Goal: Check status: Check status

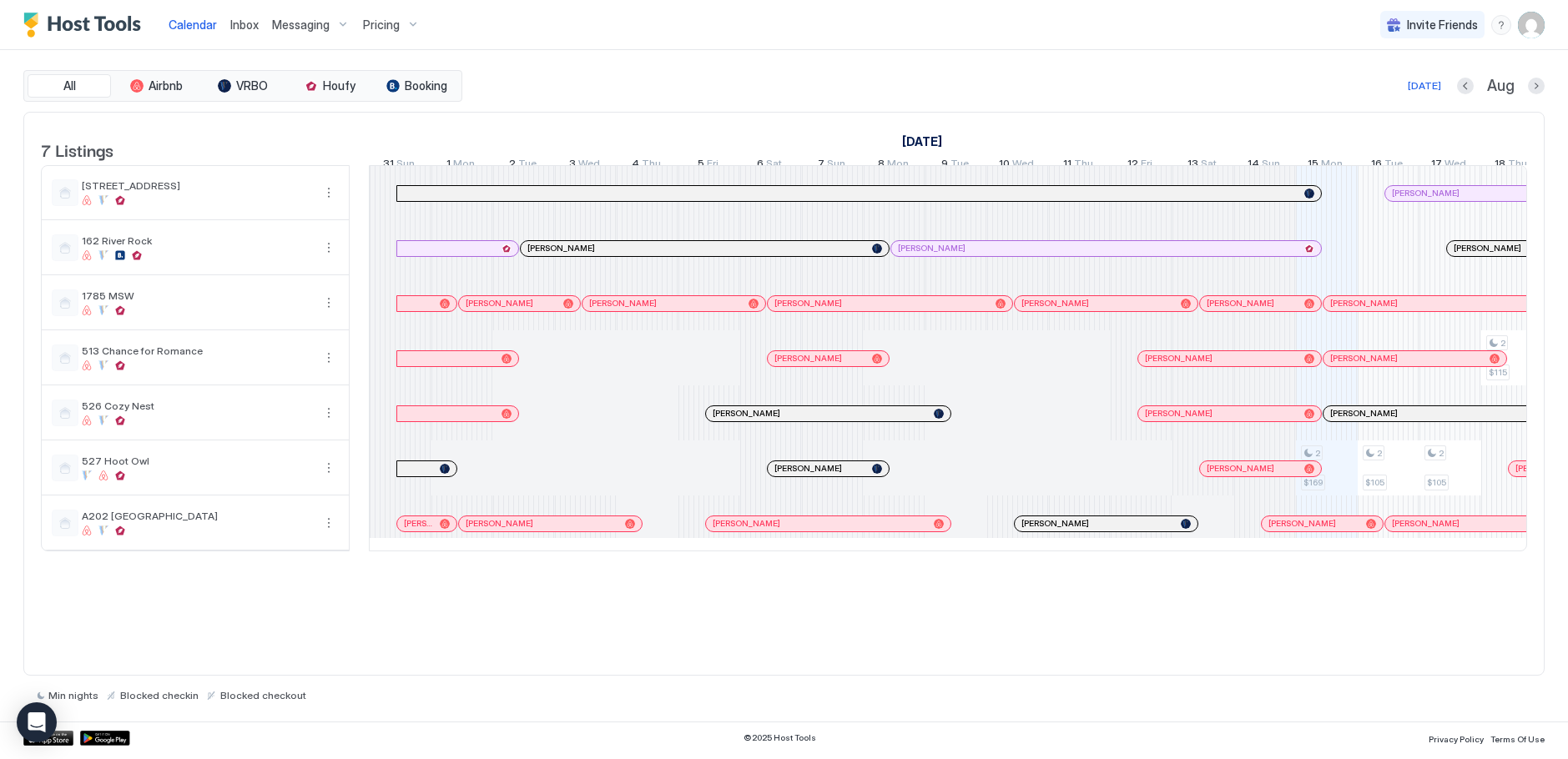
scroll to position [0, 927]
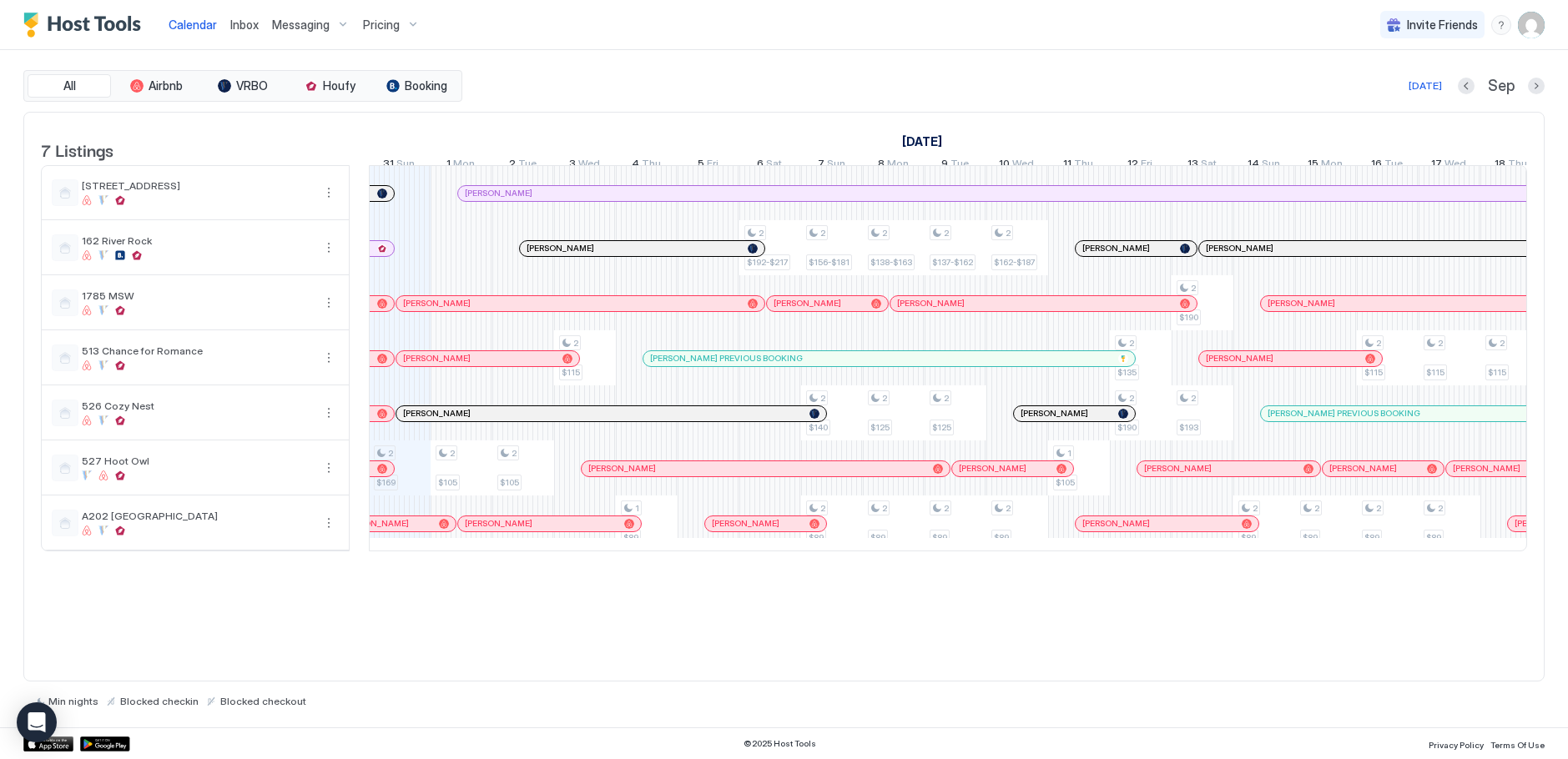
click at [403, 29] on div "Pricing" at bounding box center [391, 25] width 70 height 28
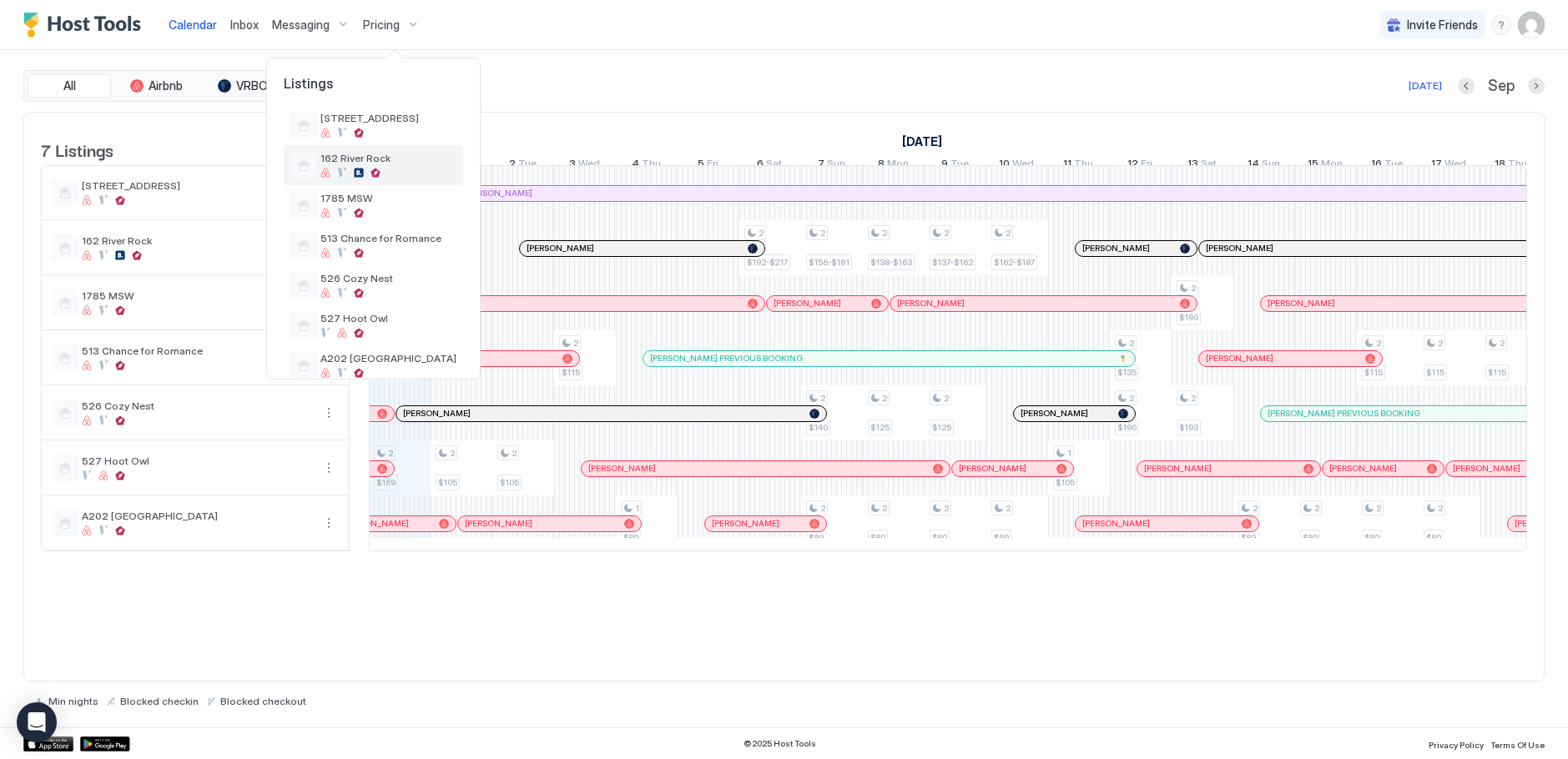
scroll to position [66, 0]
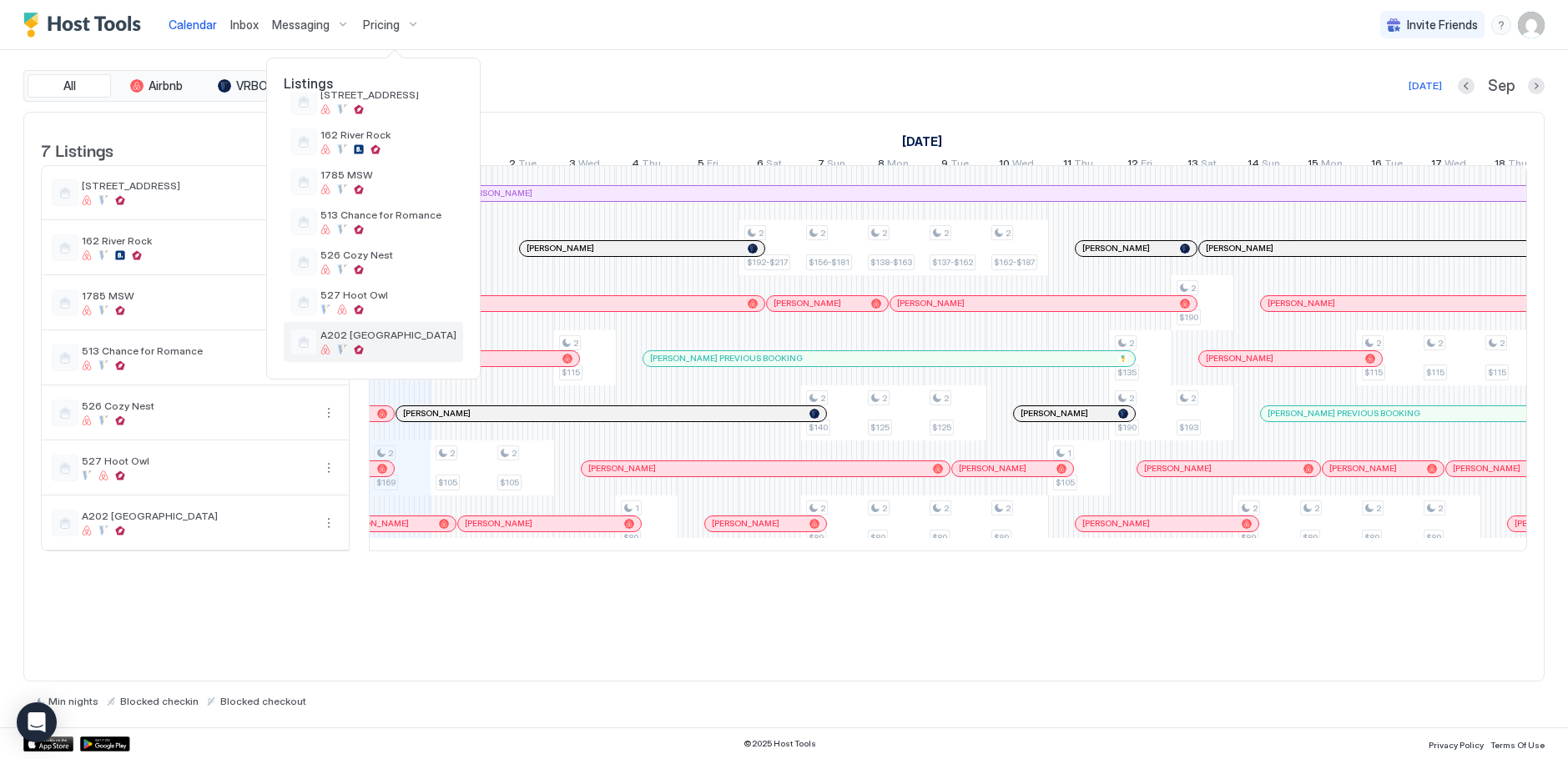
click at [348, 336] on span "A202 [GEOGRAPHIC_DATA]" at bounding box center [388, 334] width 136 height 12
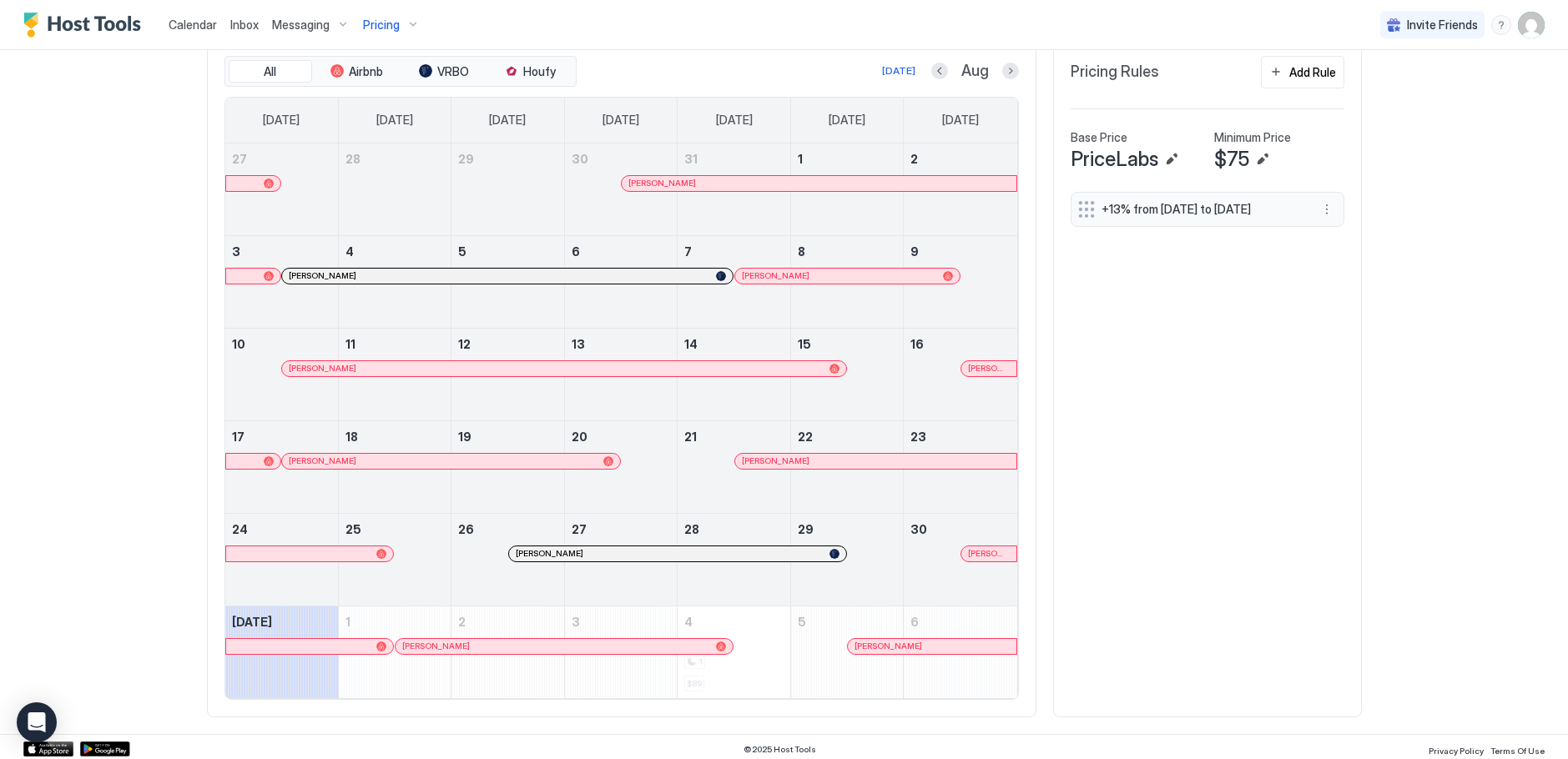
scroll to position [527, 0]
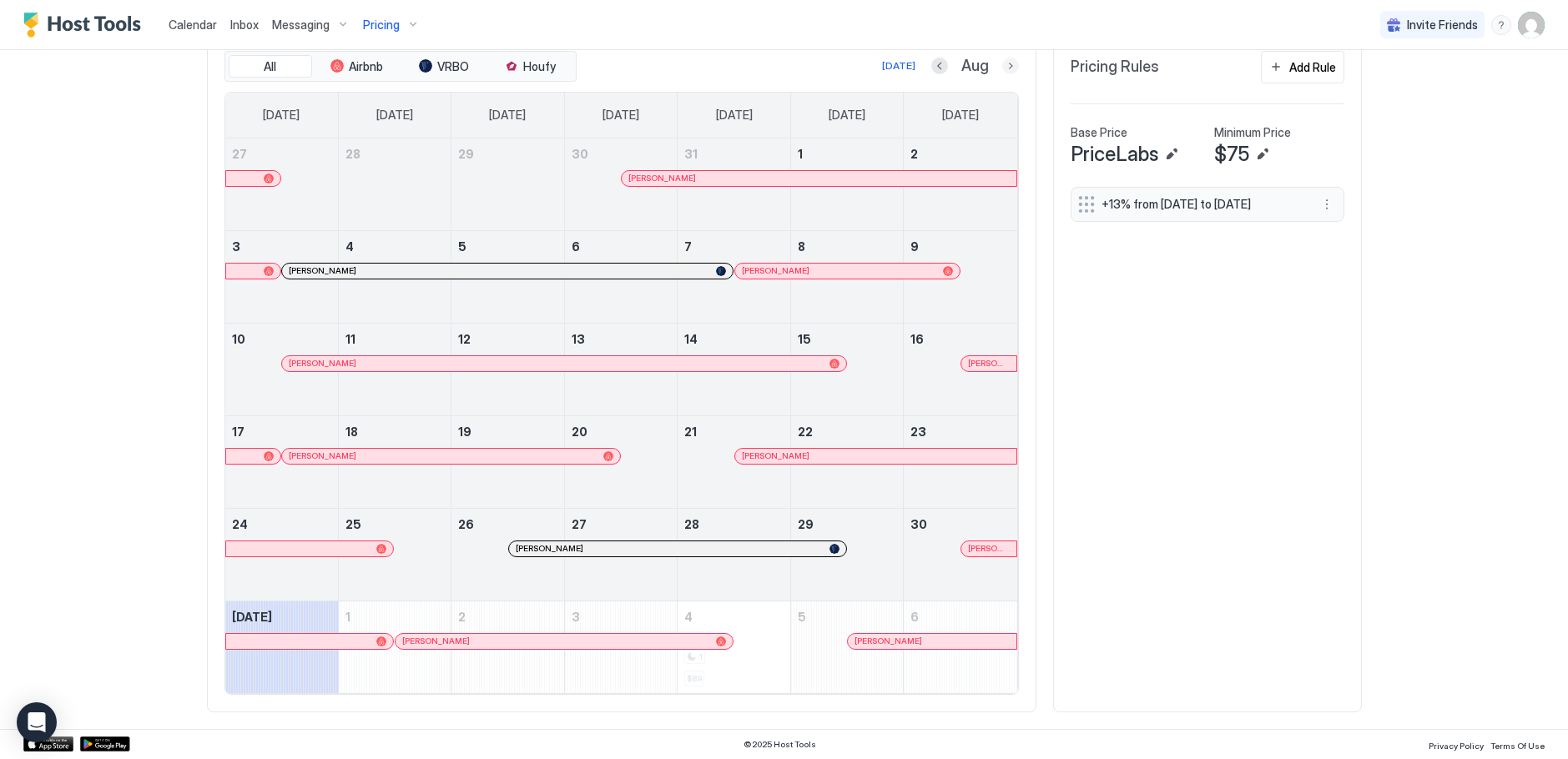
click at [1004, 70] on button "Next month" at bounding box center [1011, 66] width 17 height 17
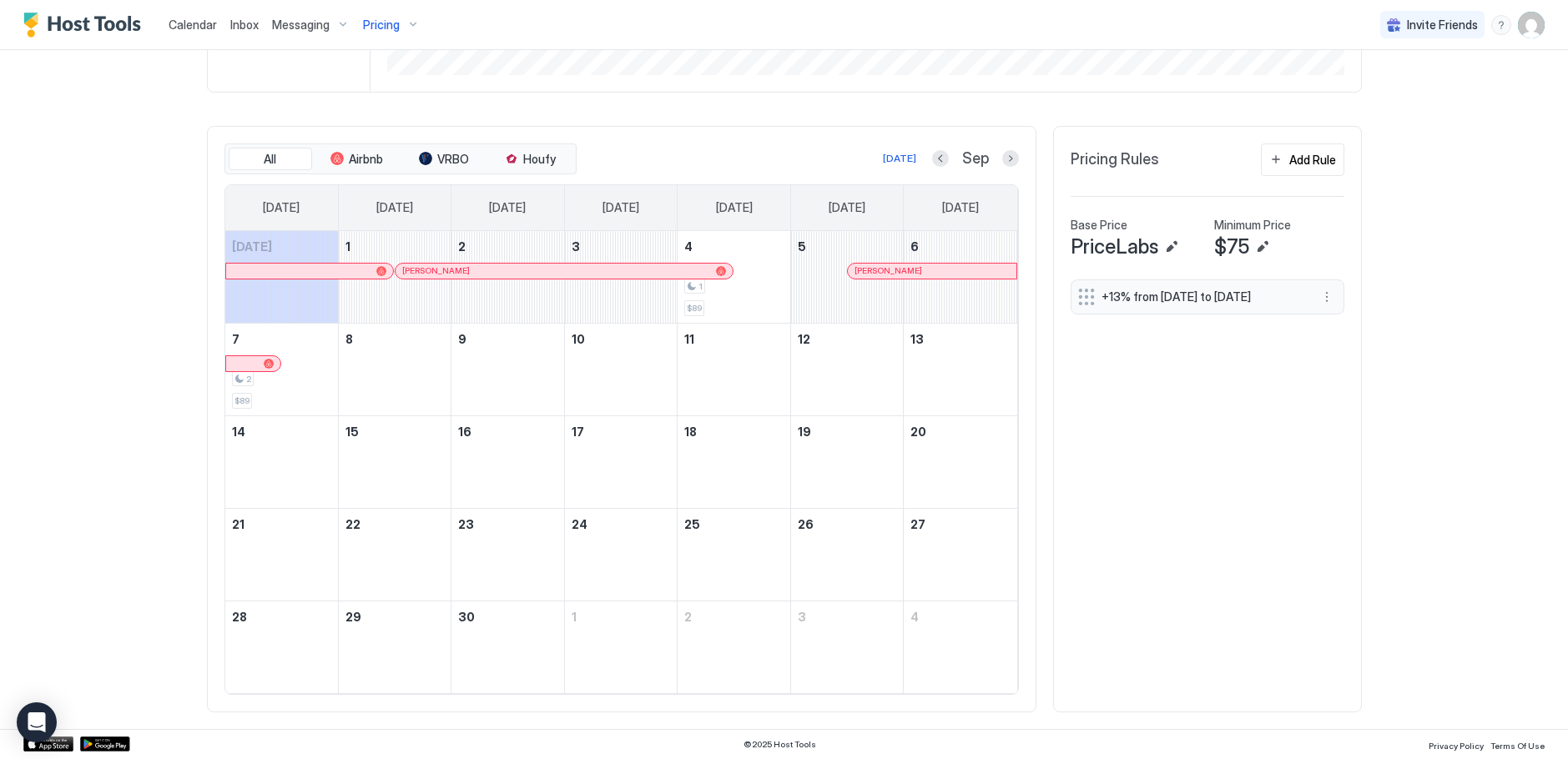
scroll to position [434, 0]
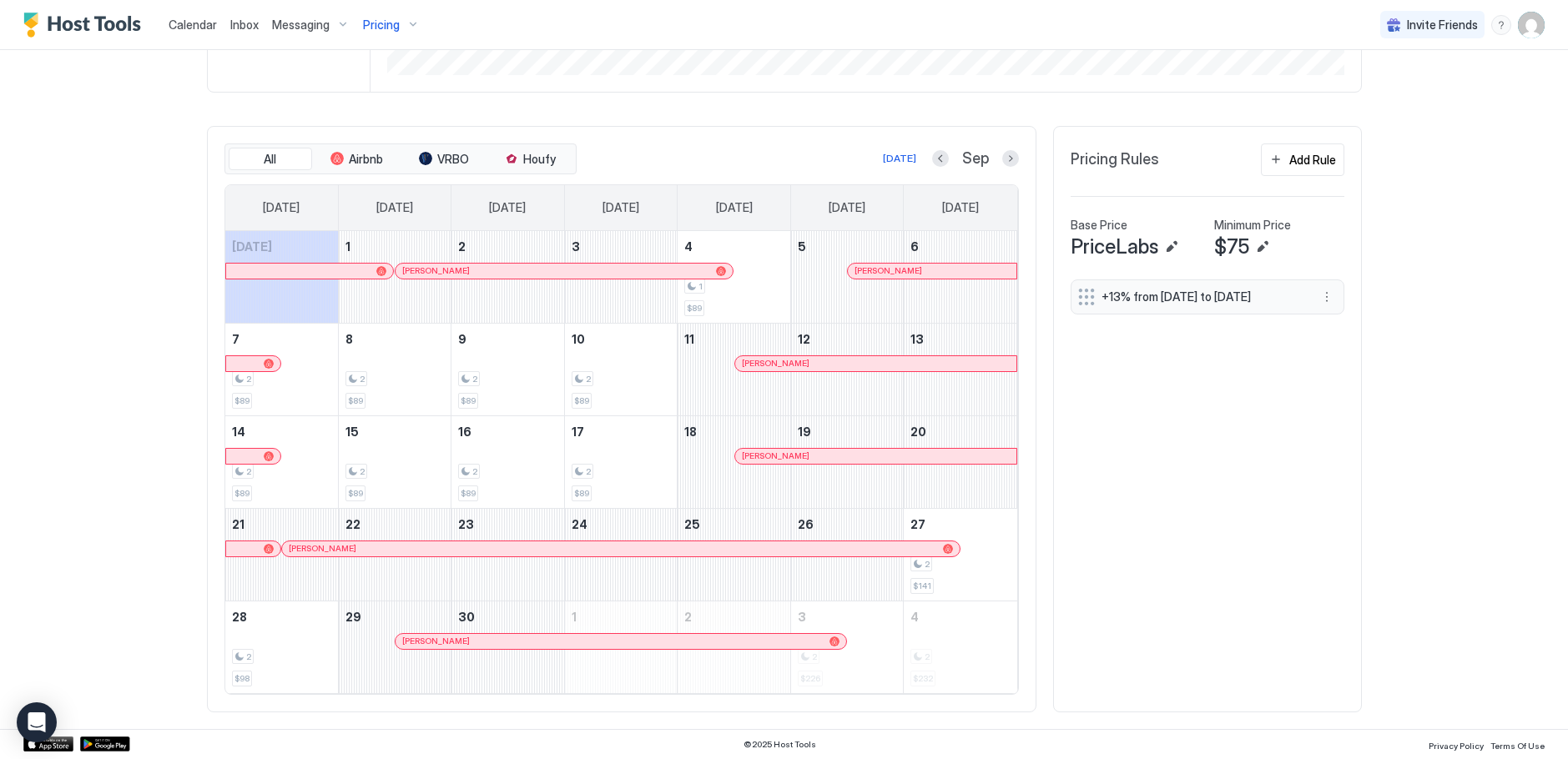
click at [405, 17] on div "Pricing" at bounding box center [391, 25] width 70 height 28
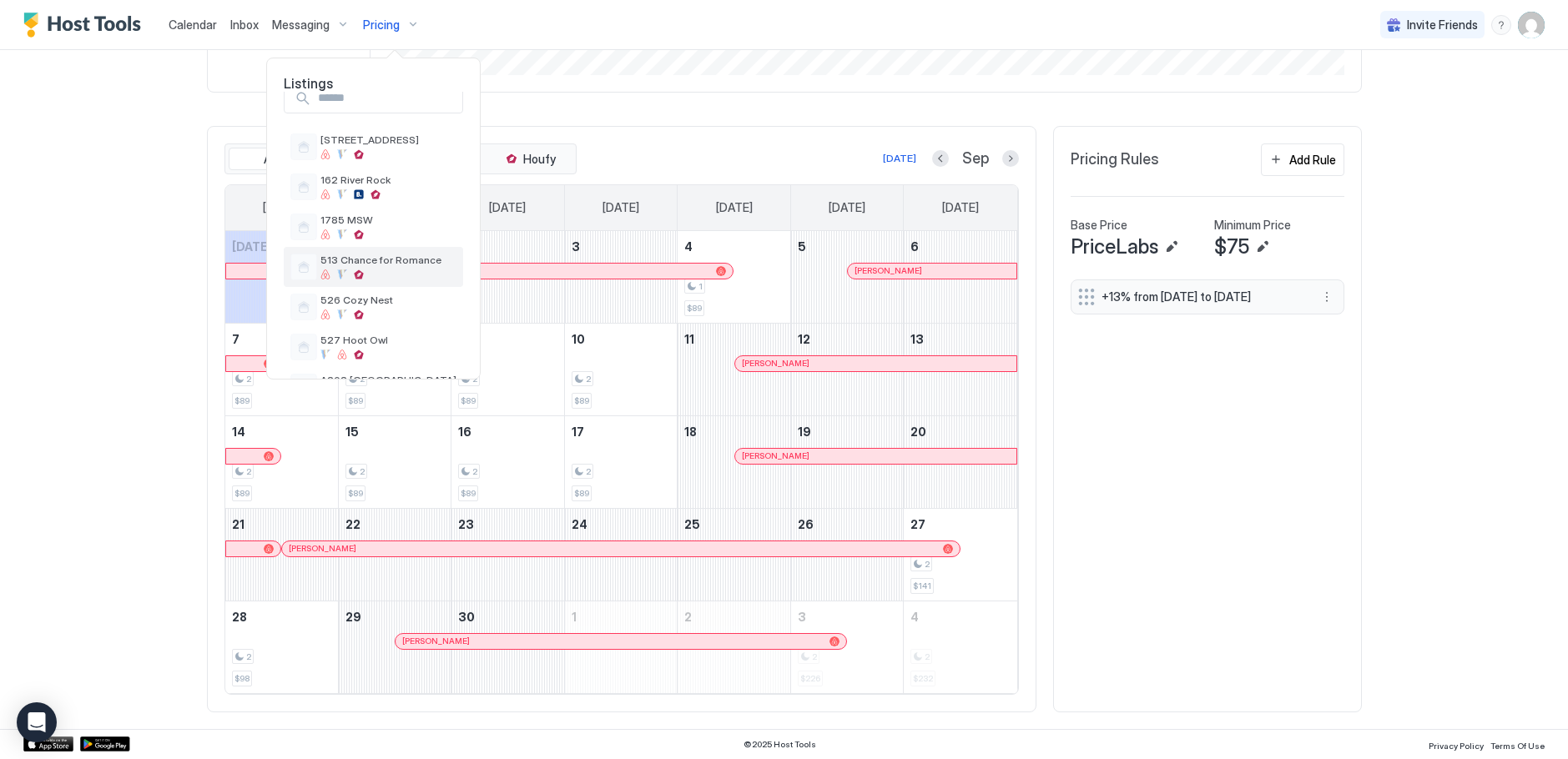
scroll to position [0, 0]
click at [372, 242] on span "1785 MSW" at bounding box center [388, 241] width 136 height 12
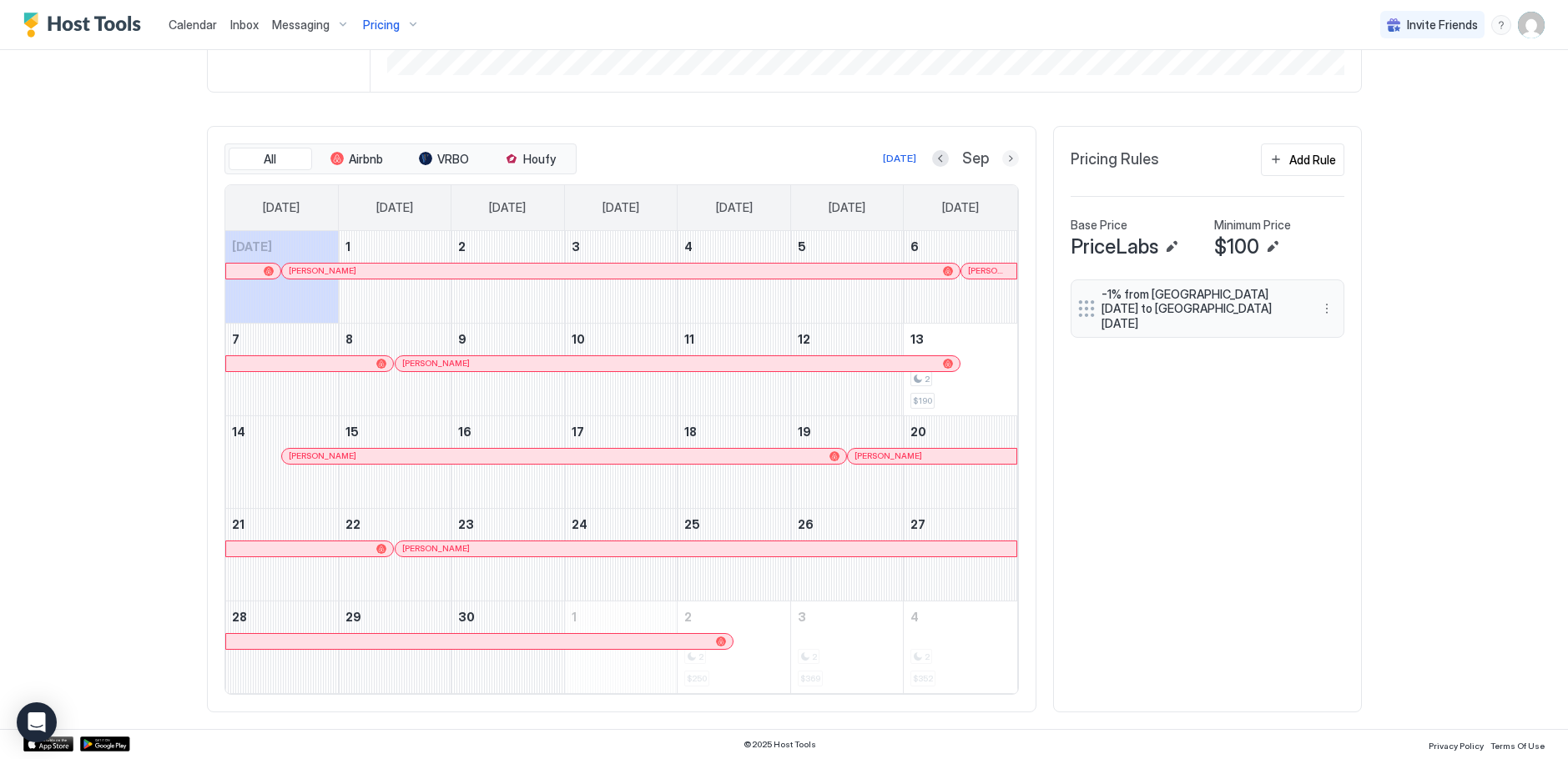
click at [1004, 164] on button "Next month" at bounding box center [1011, 158] width 17 height 17
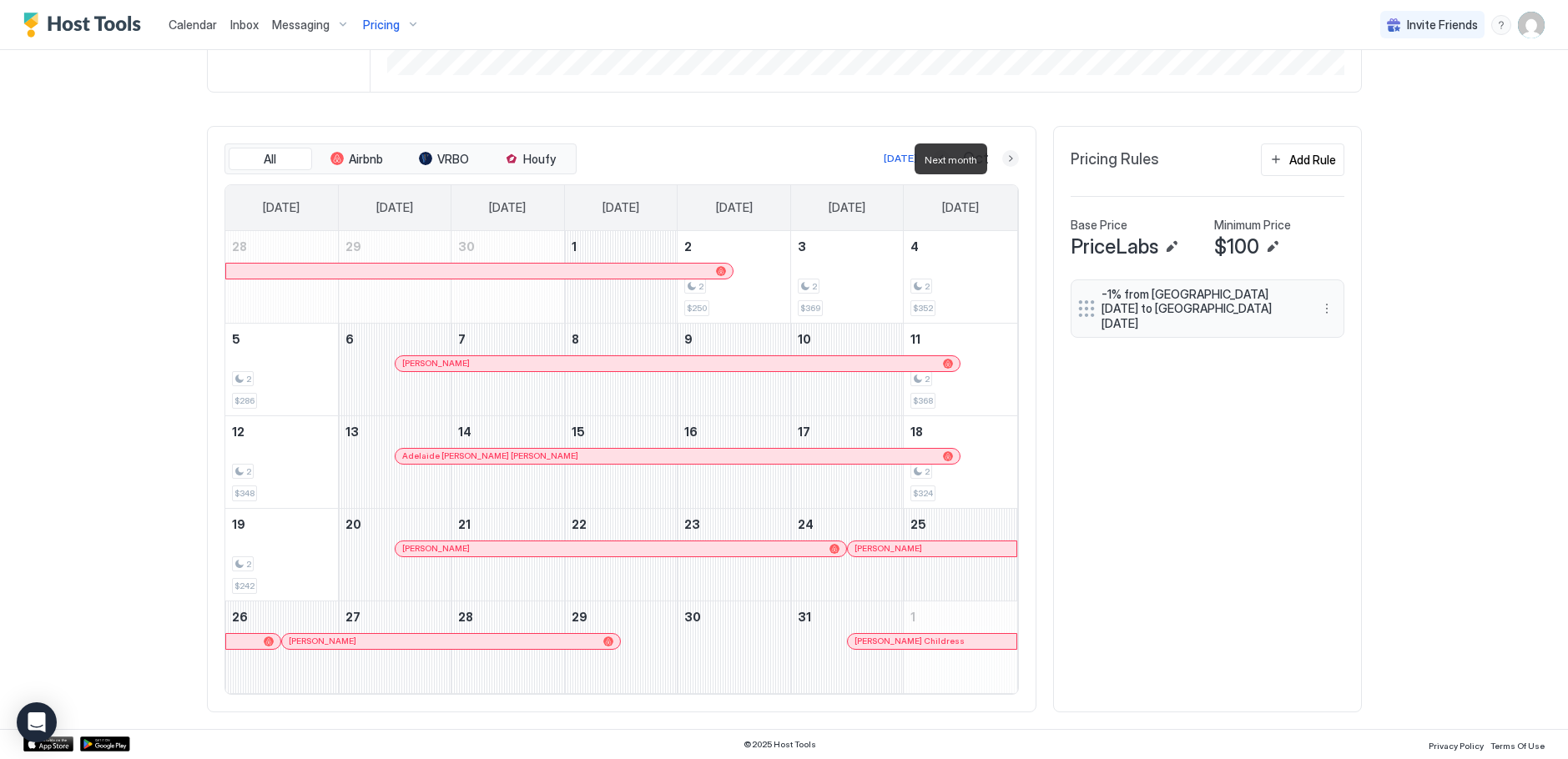
click at [1004, 164] on button "Next month" at bounding box center [1011, 158] width 17 height 17
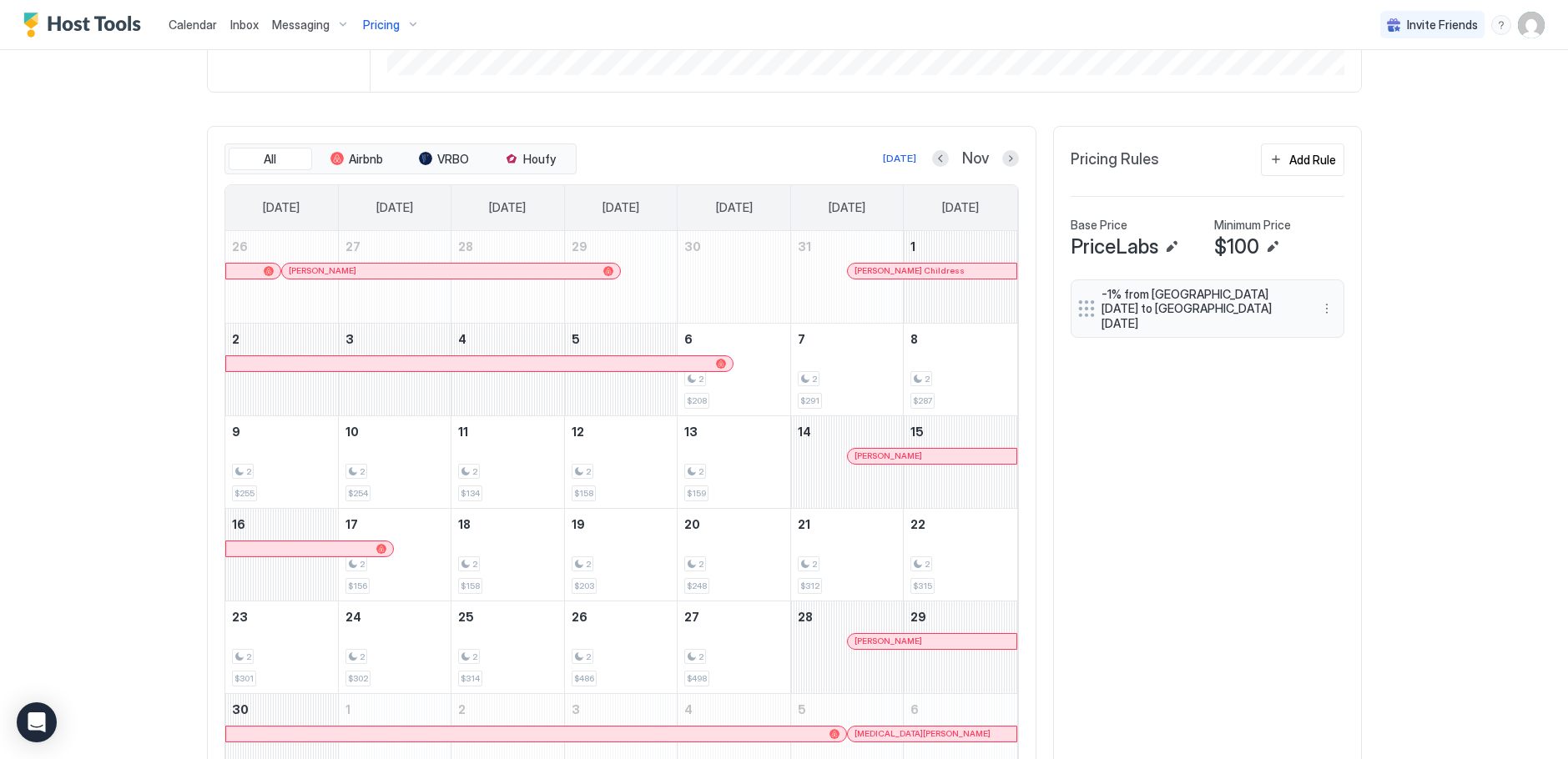
click at [195, 29] on span "Calendar" at bounding box center [193, 24] width 49 height 14
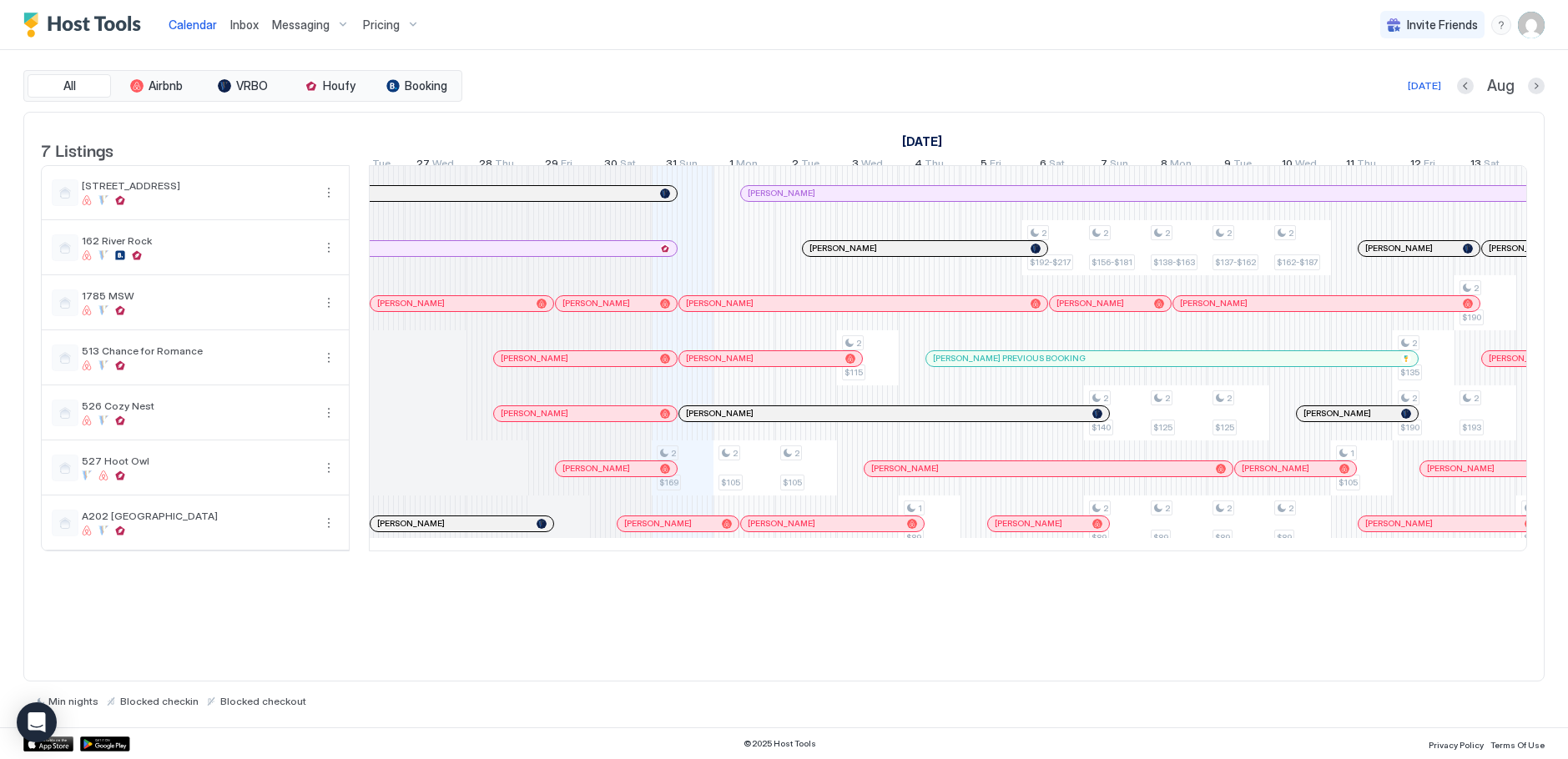
scroll to position [0, 526]
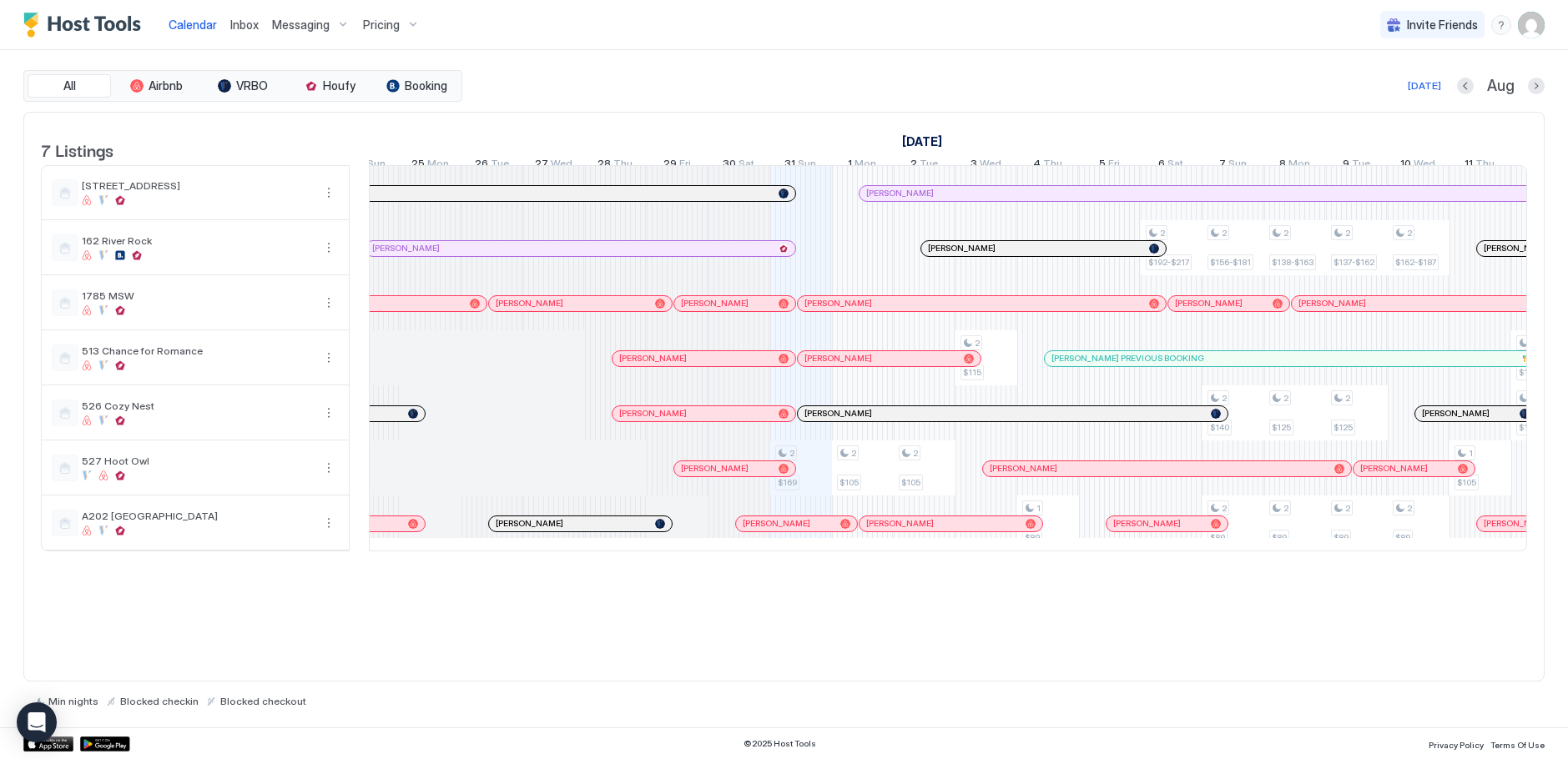
click at [412, 28] on div "Pricing" at bounding box center [391, 25] width 70 height 28
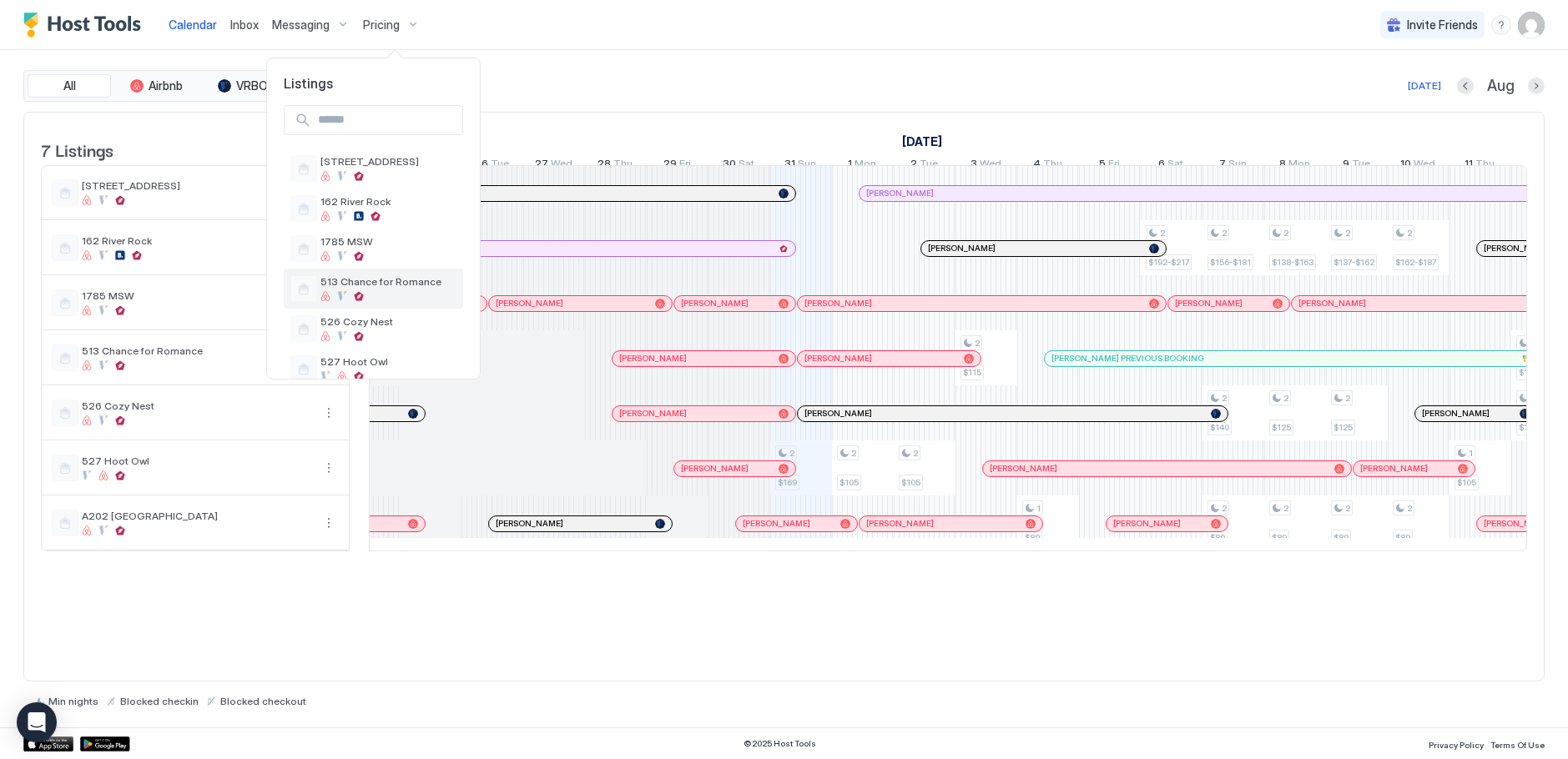
click at [358, 277] on span "513 Chance for Romance" at bounding box center [388, 281] width 136 height 12
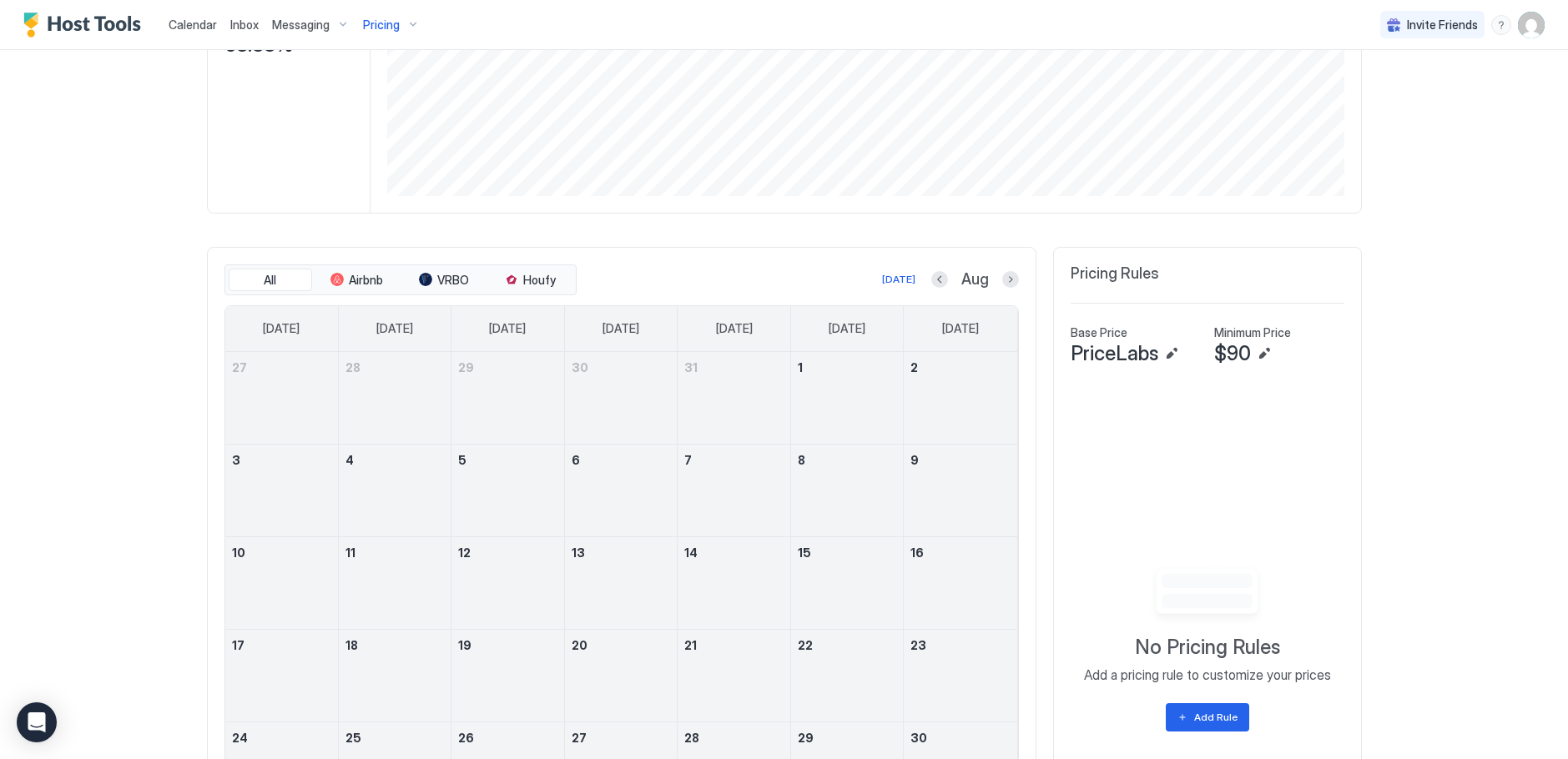
scroll to position [334, 0]
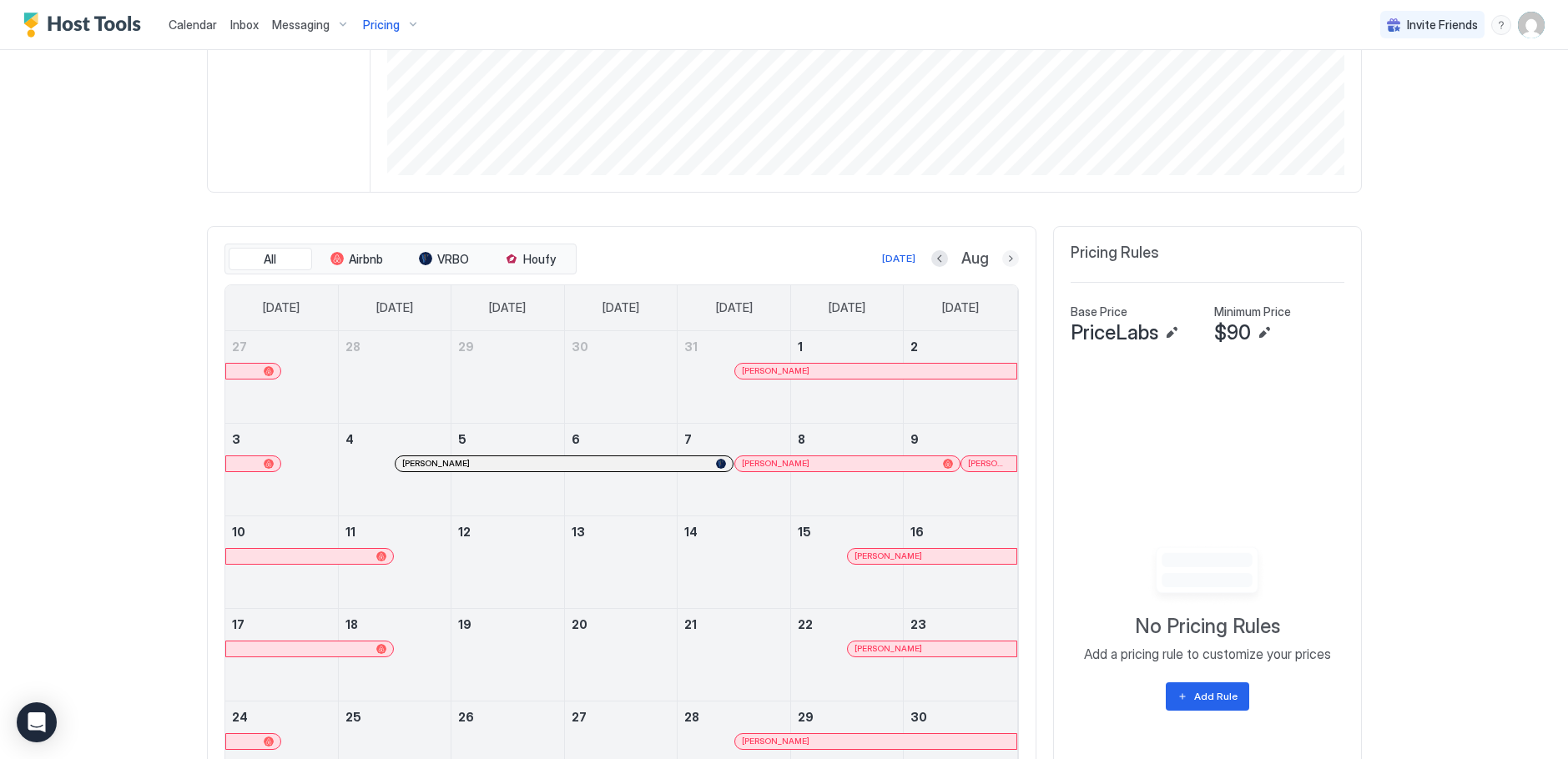
click at [1003, 253] on button "Next month" at bounding box center [1011, 258] width 17 height 17
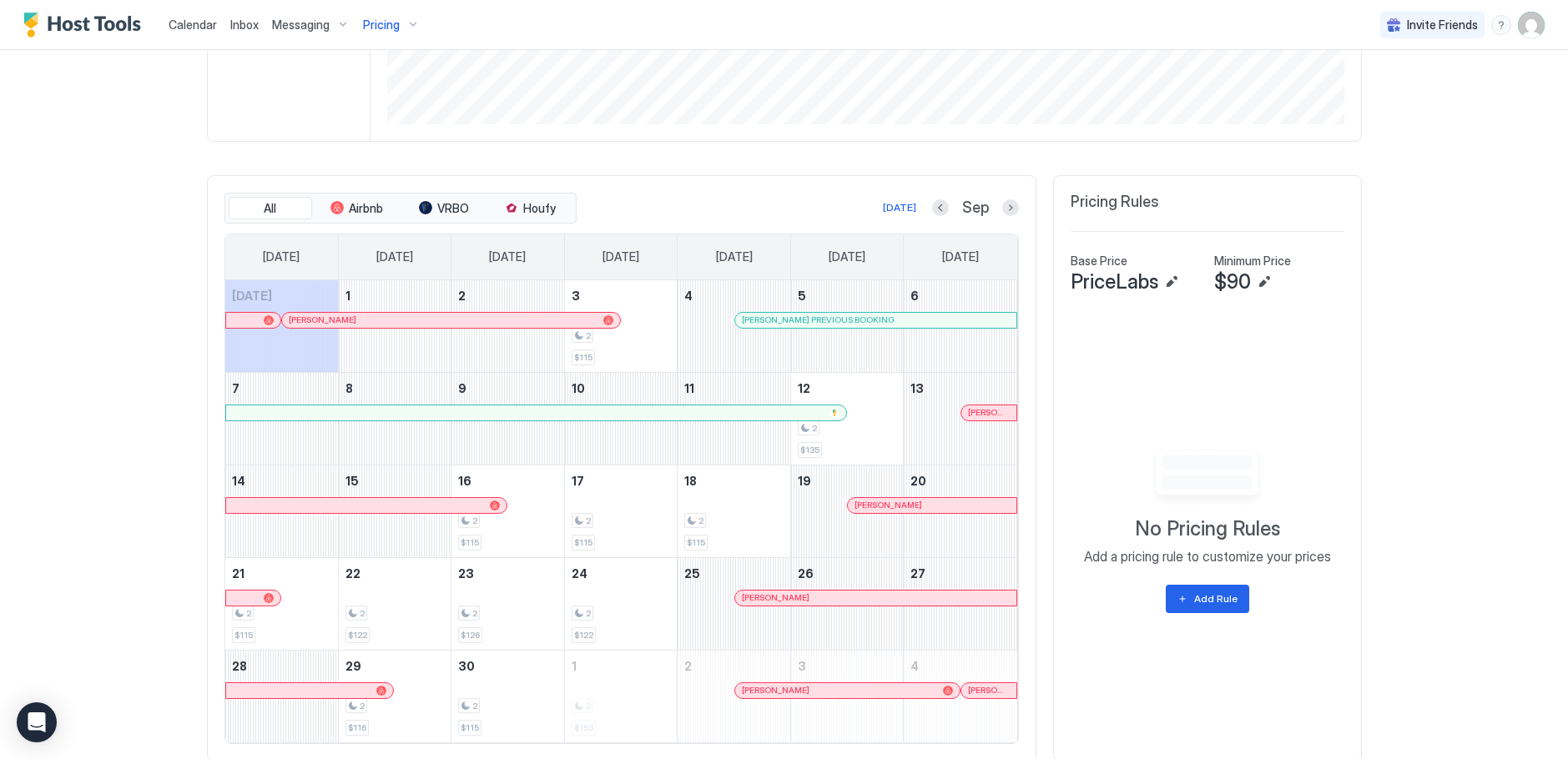
scroll to position [434, 0]
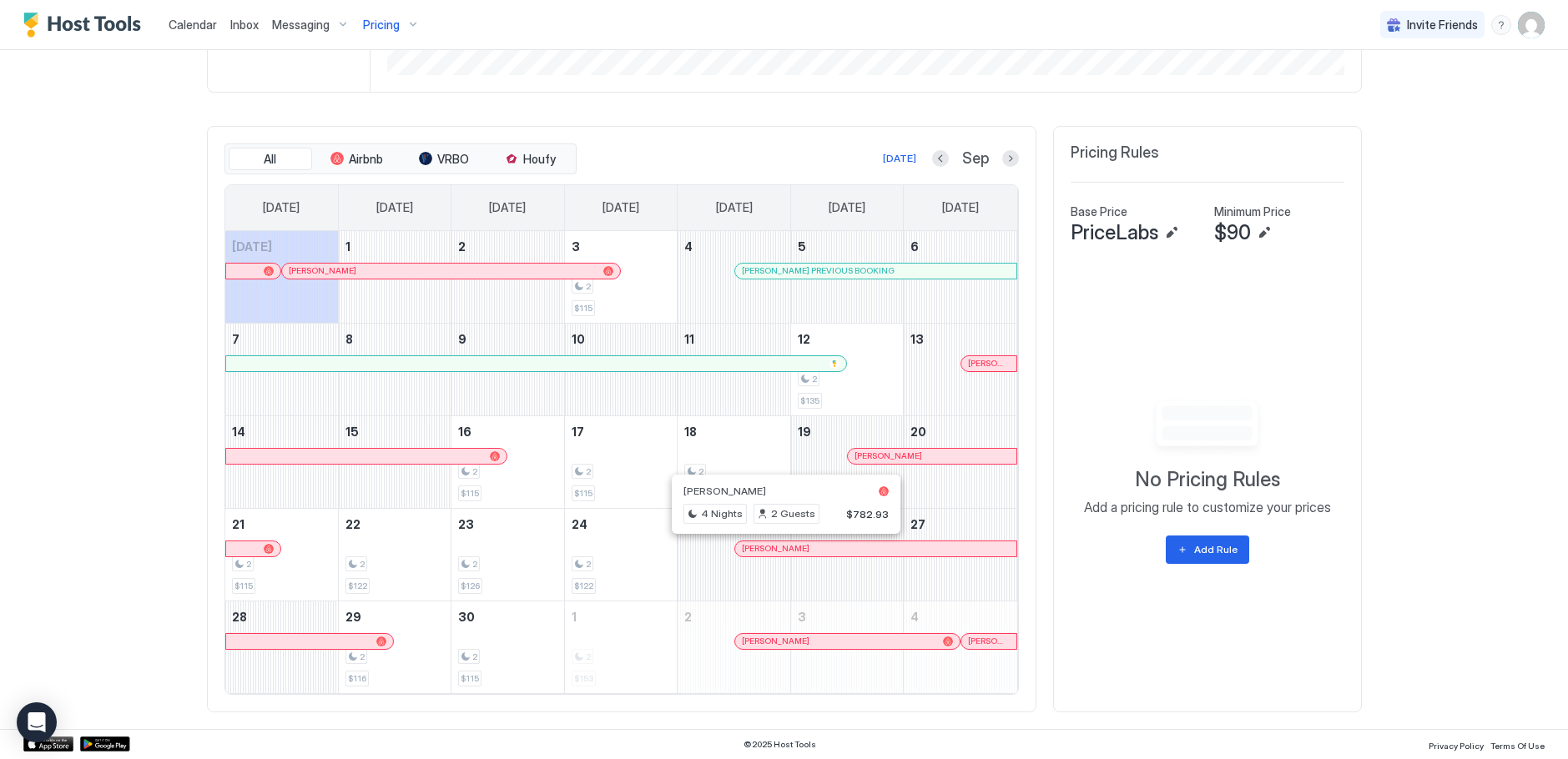
click at [780, 550] on div at bounding box center [785, 548] width 13 height 13
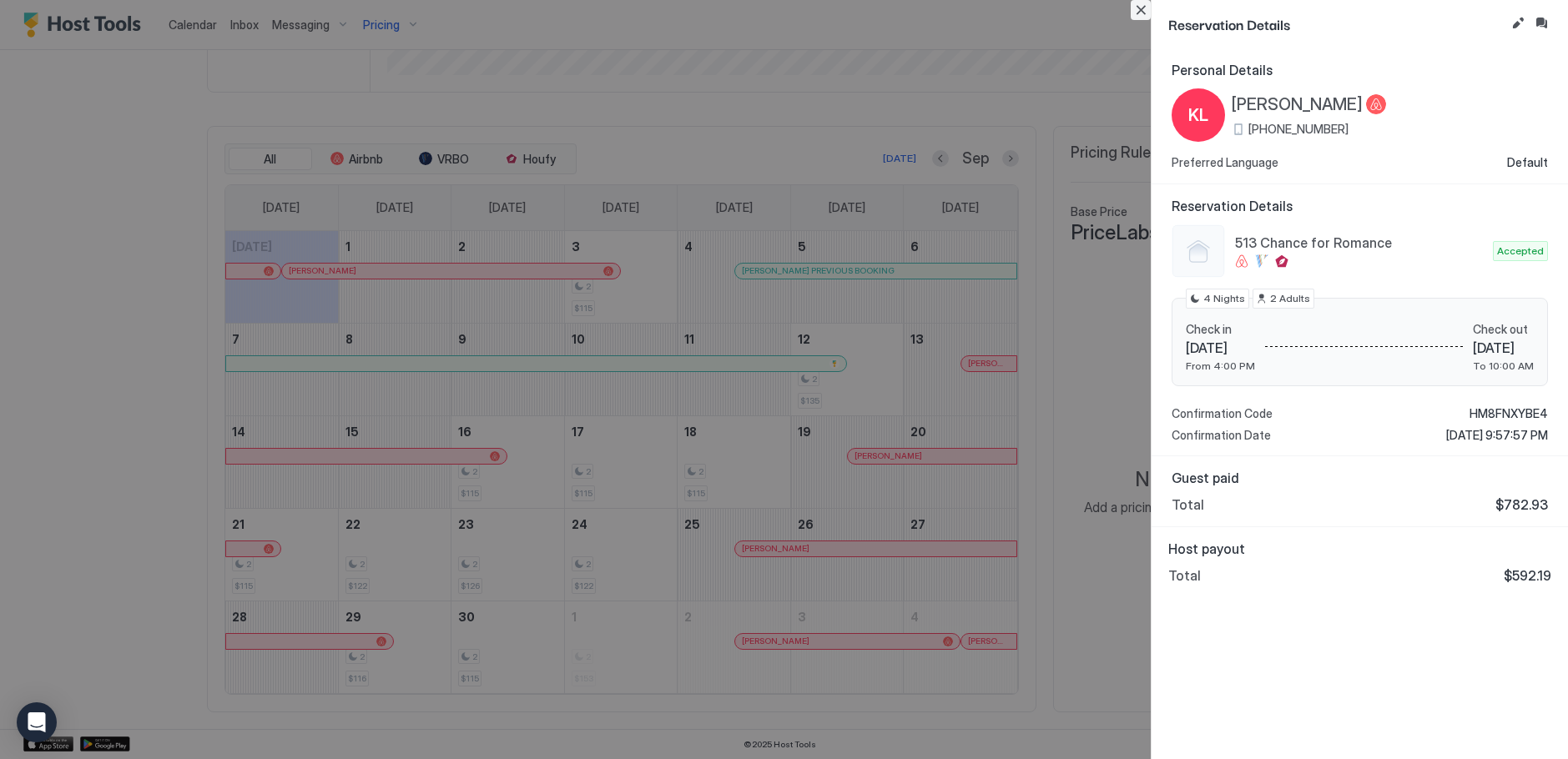
click at [1144, 7] on button "Close" at bounding box center [1140, 9] width 20 height 20
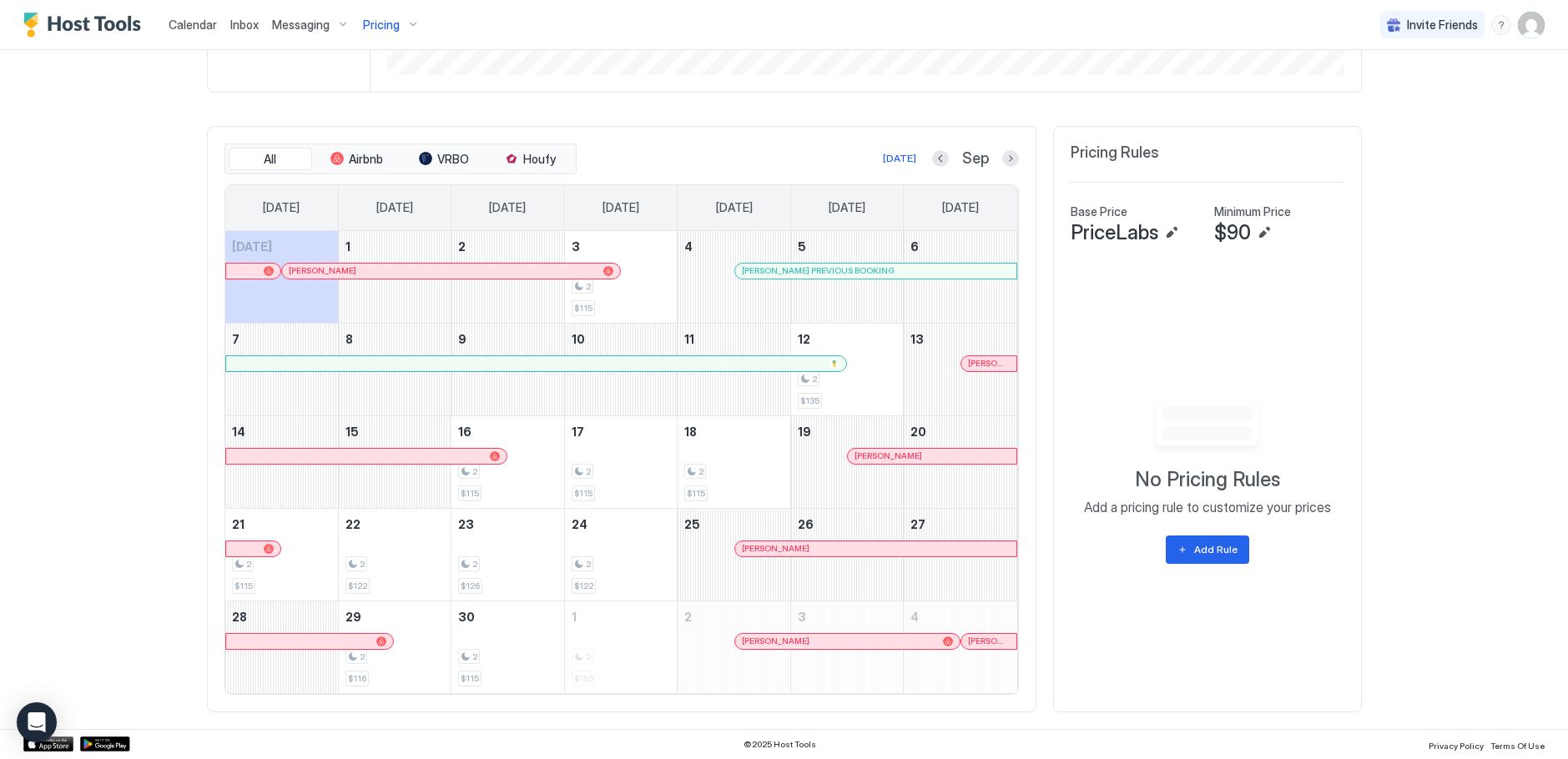
click at [196, 29] on span "Calendar" at bounding box center [193, 24] width 49 height 14
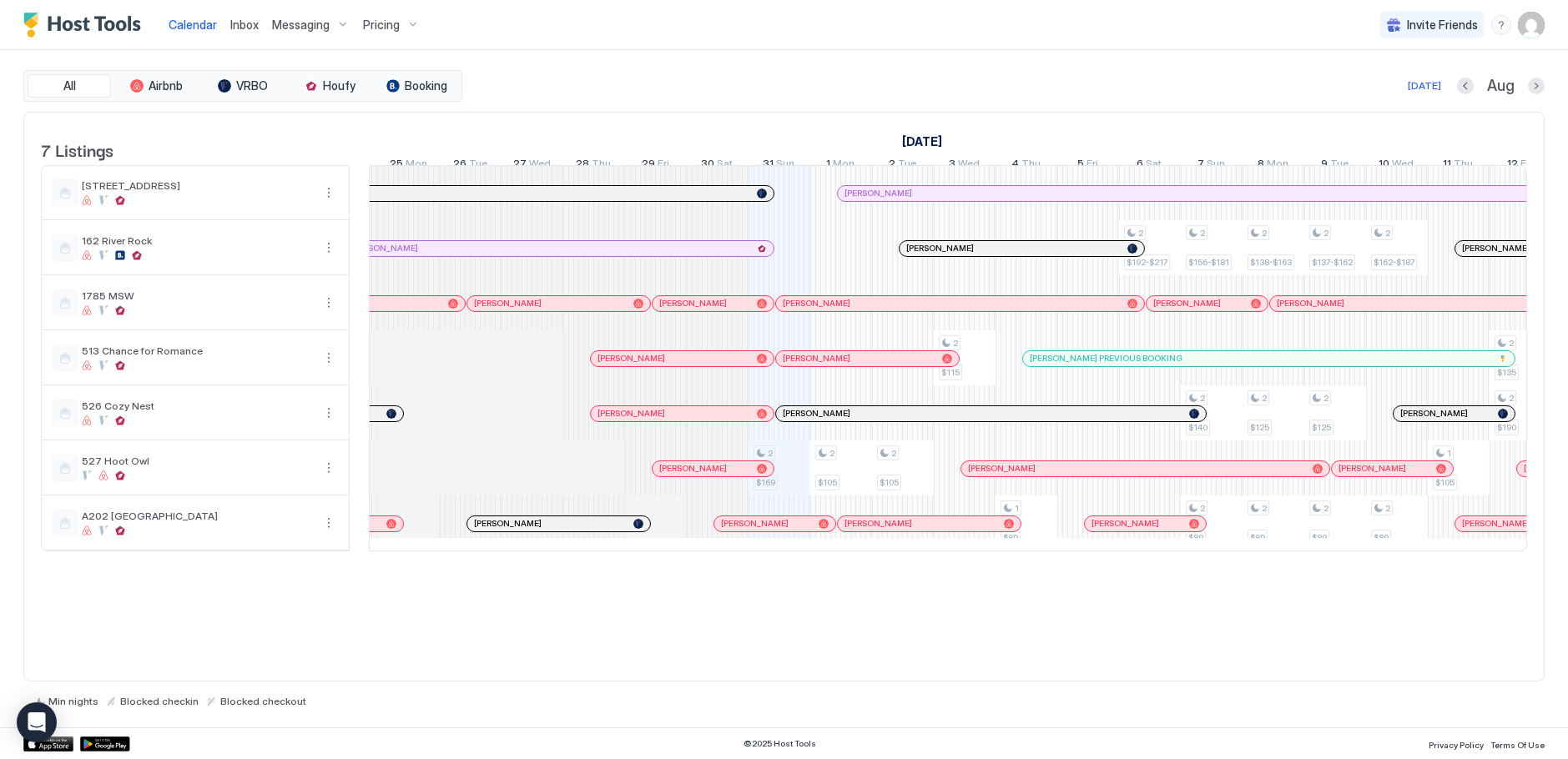
click at [399, 29] on div "Pricing" at bounding box center [391, 25] width 70 height 28
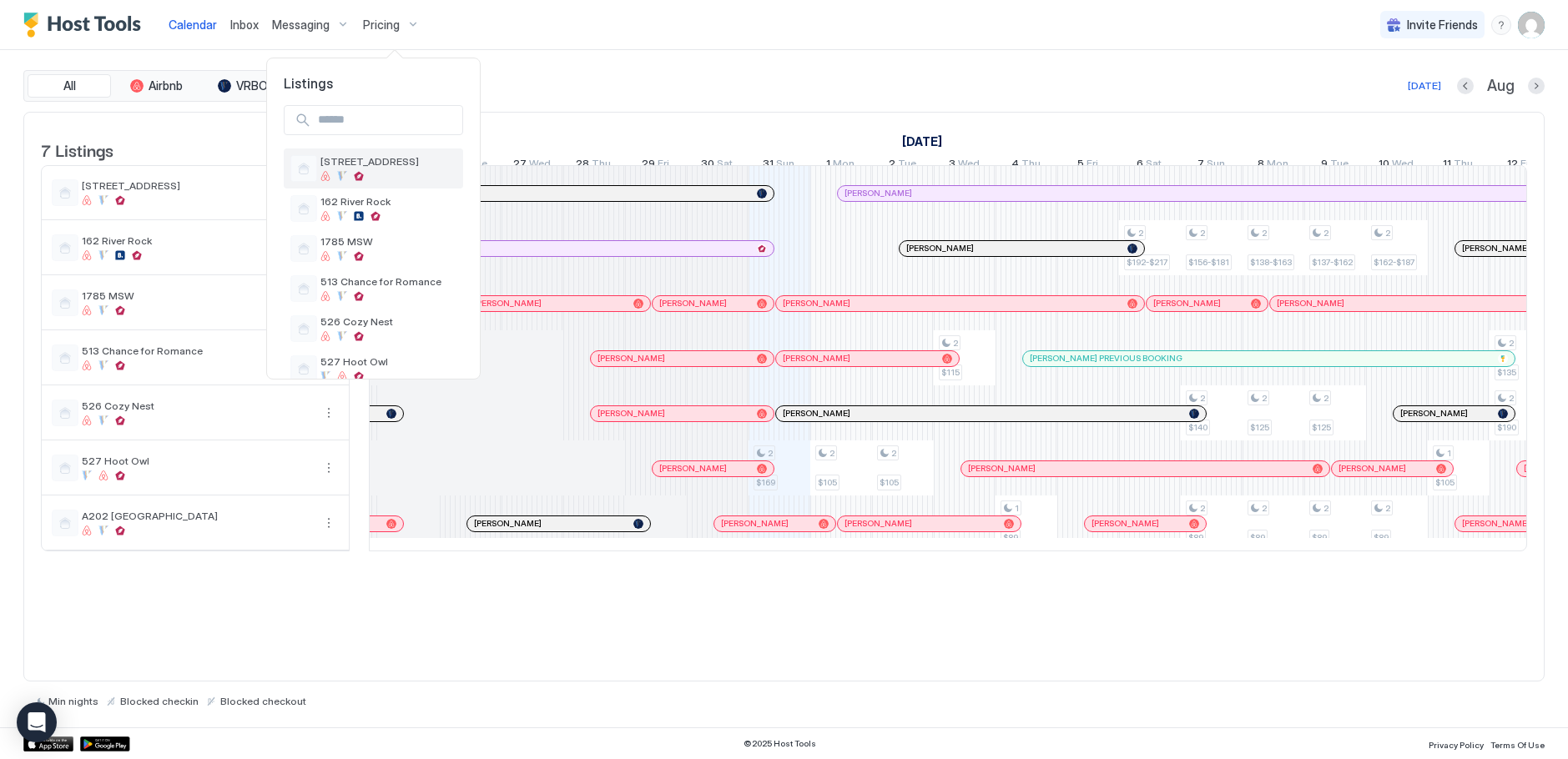
click at [353, 166] on span "[STREET_ADDRESS]" at bounding box center [388, 161] width 136 height 12
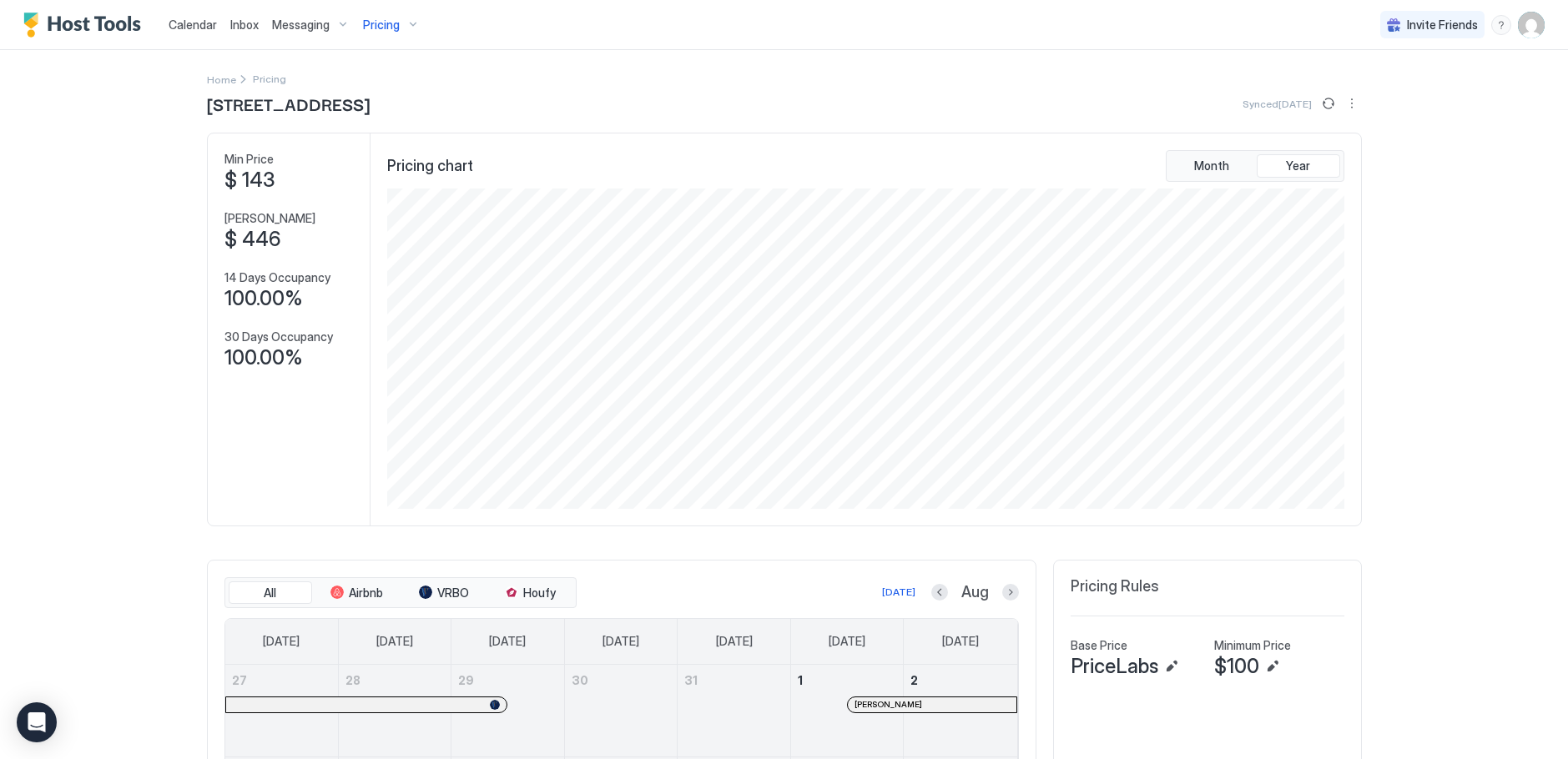
click at [192, 22] on span "Calendar" at bounding box center [193, 24] width 49 height 14
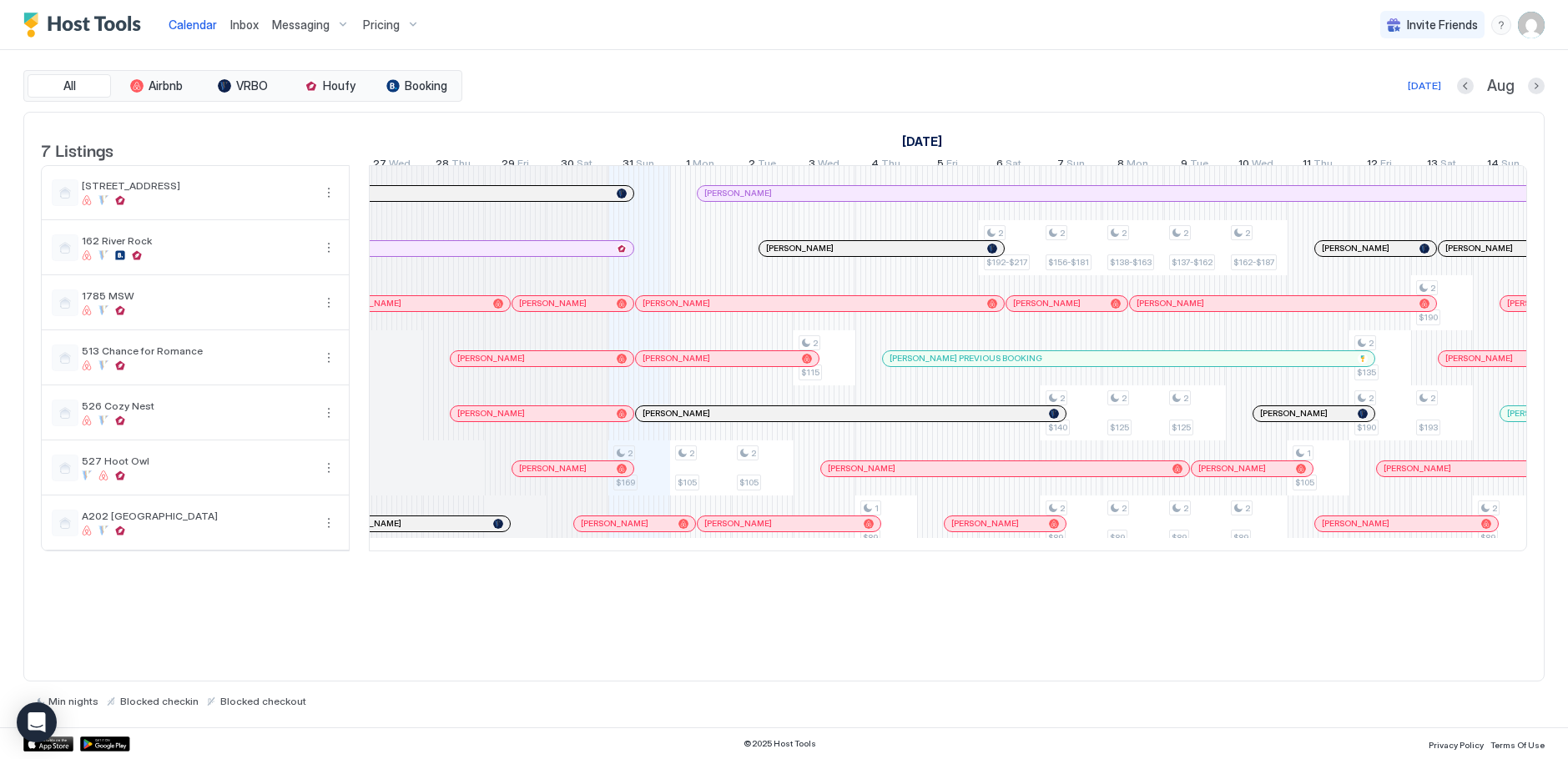
scroll to position [0, 652]
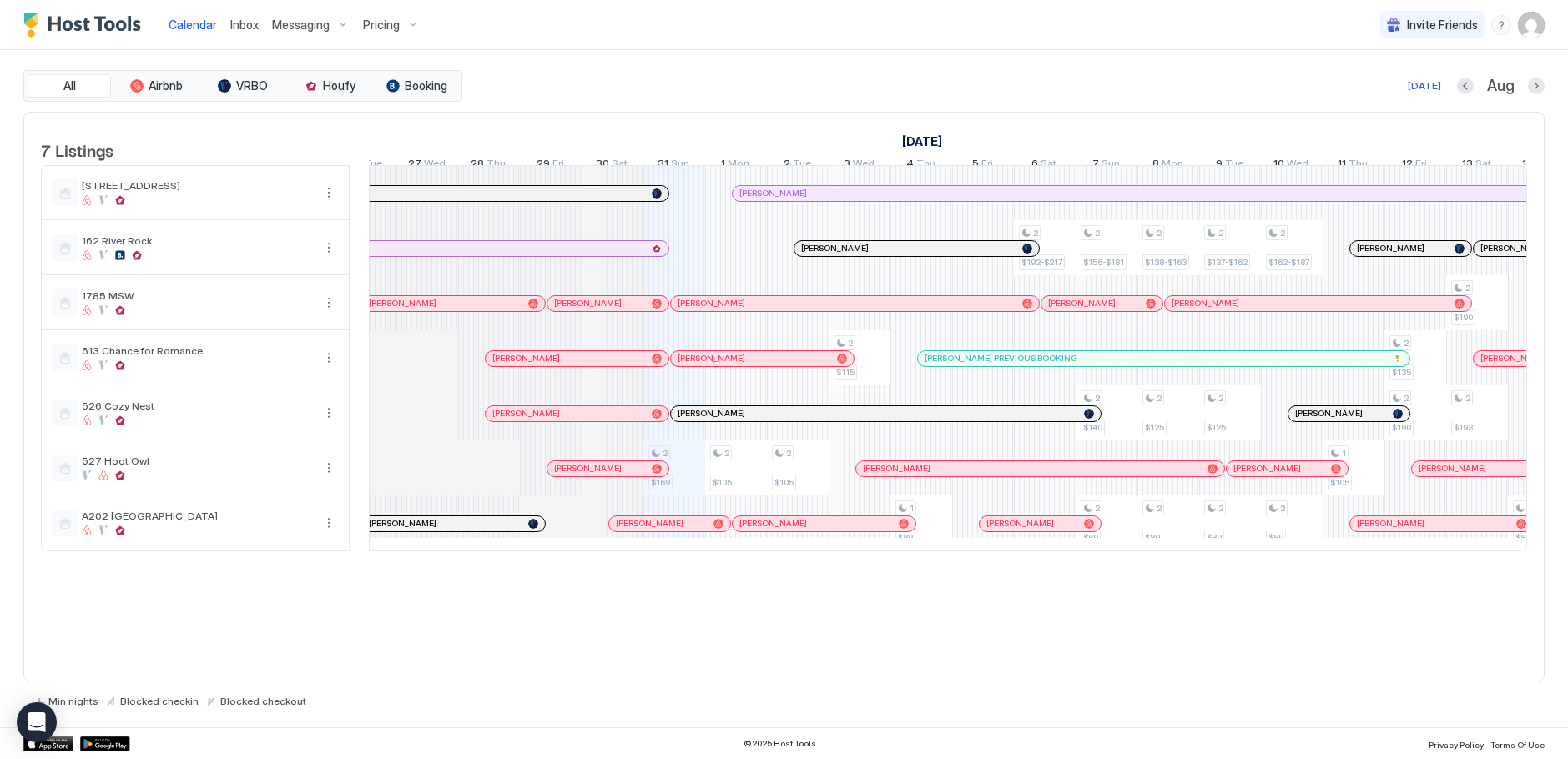
click at [594, 200] on div at bounding box center [594, 194] width 13 height 13
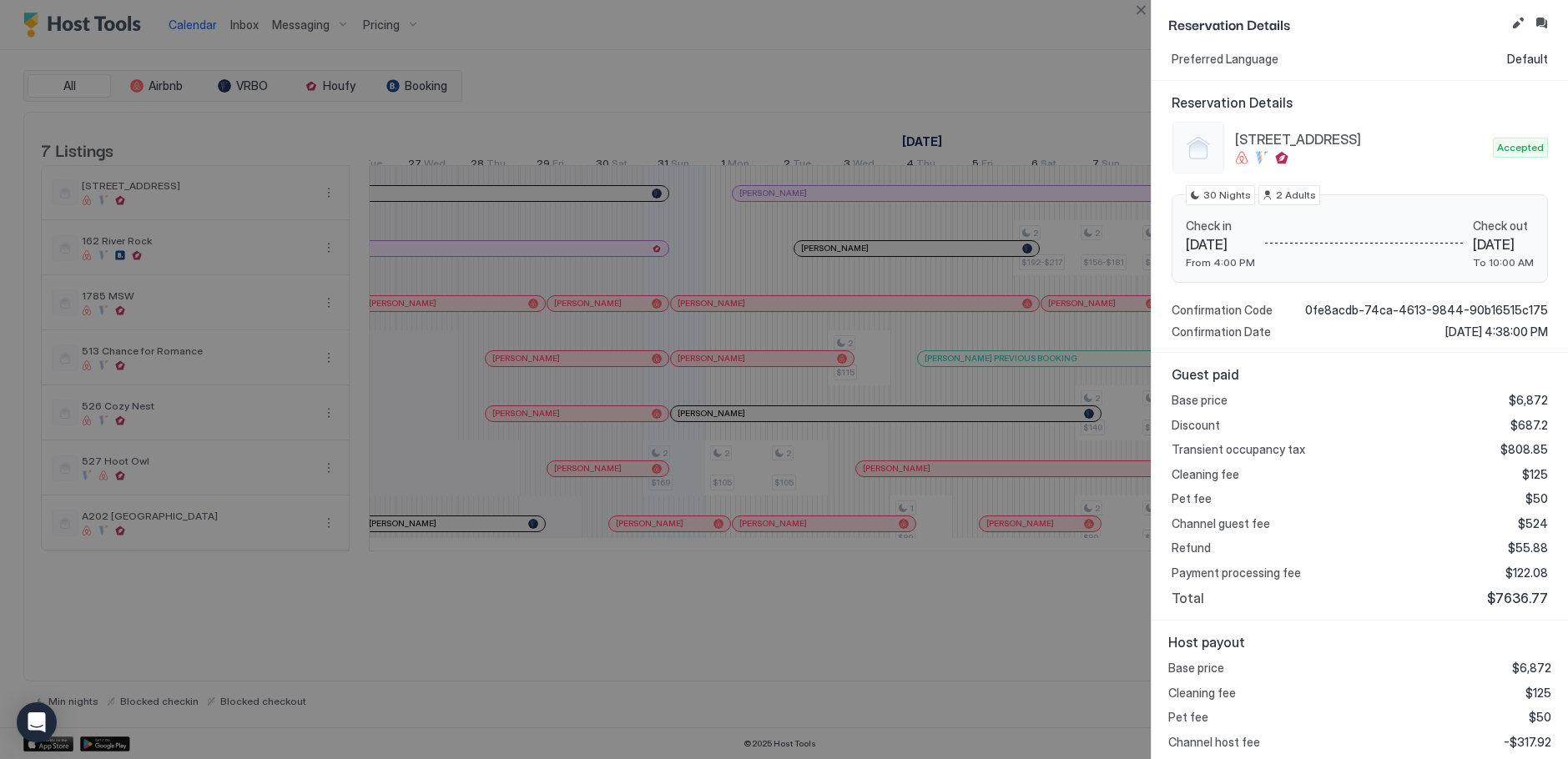
scroll to position [143, 0]
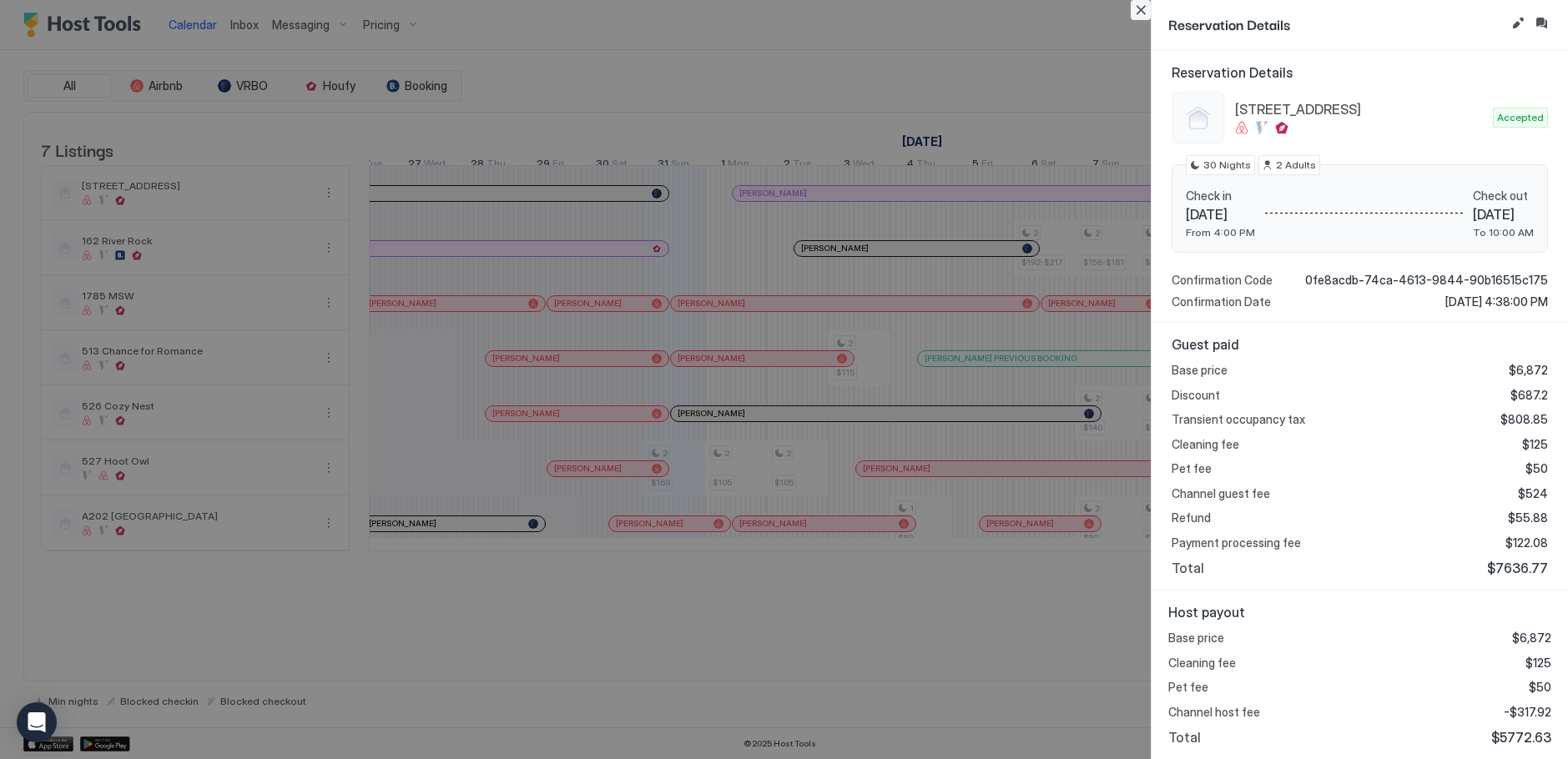
click at [1145, 7] on button "Close" at bounding box center [1140, 9] width 20 height 20
